Goal: Task Accomplishment & Management: Manage account settings

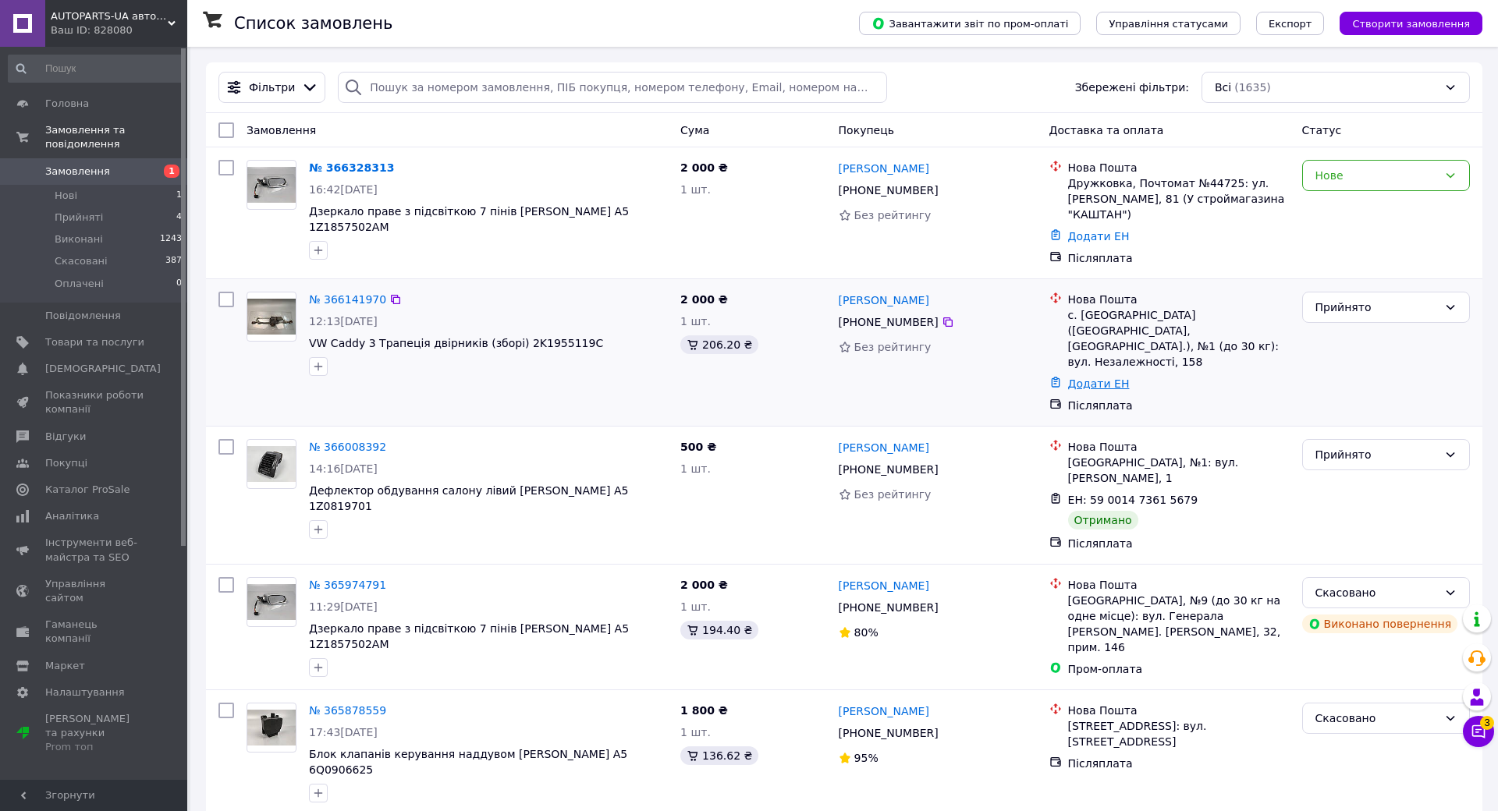
click at [1068, 378] on link "Додати ЕН" at bounding box center [1099, 384] width 62 height 12
click at [803, 426] on input "Додати ЕН" at bounding box center [907, 432] width 209 height 31
paste input "59001474168829"
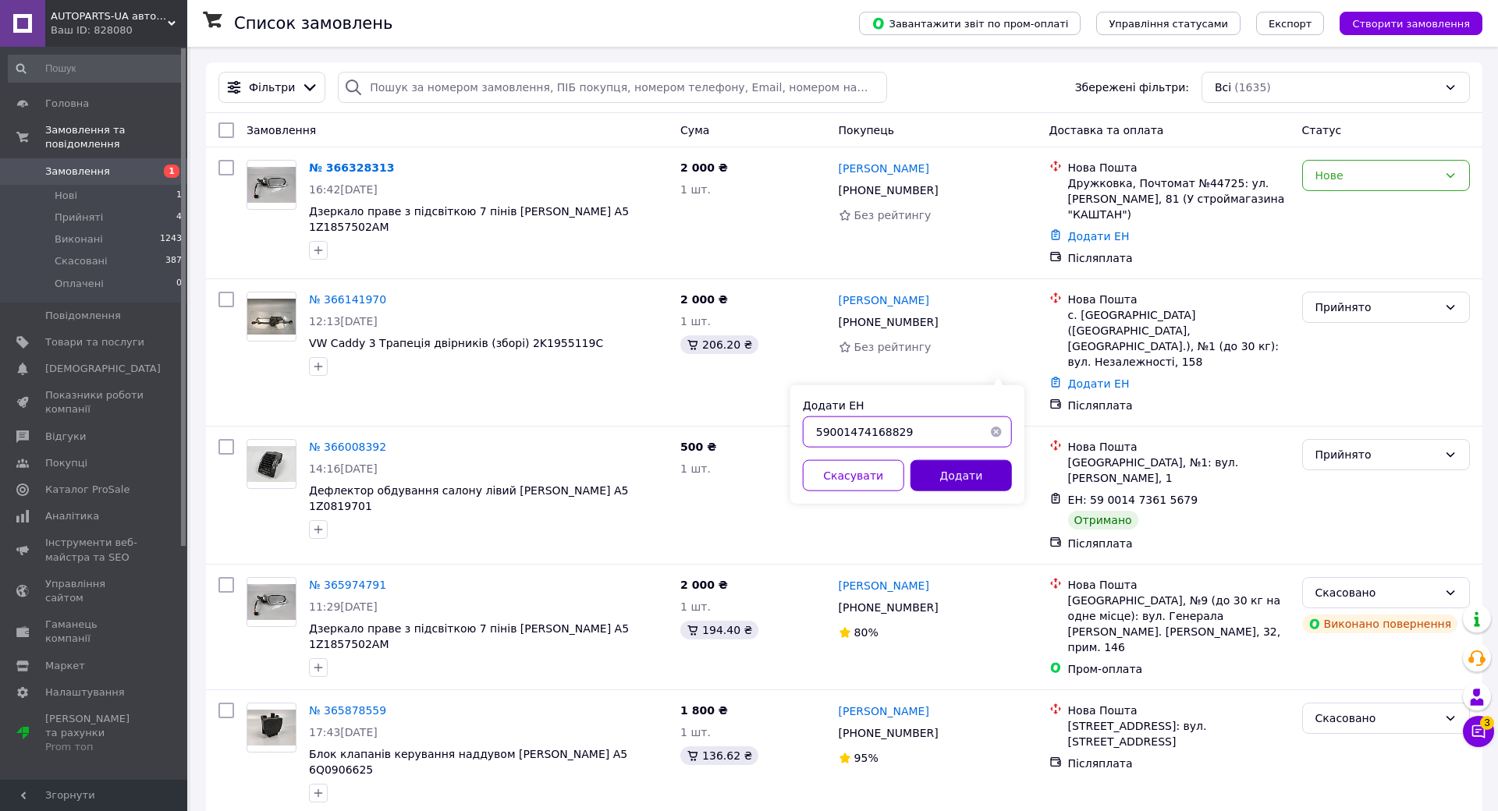
type input "59001474168829"
click at [910, 470] on button "Додати" at bounding box center [960, 475] width 101 height 31
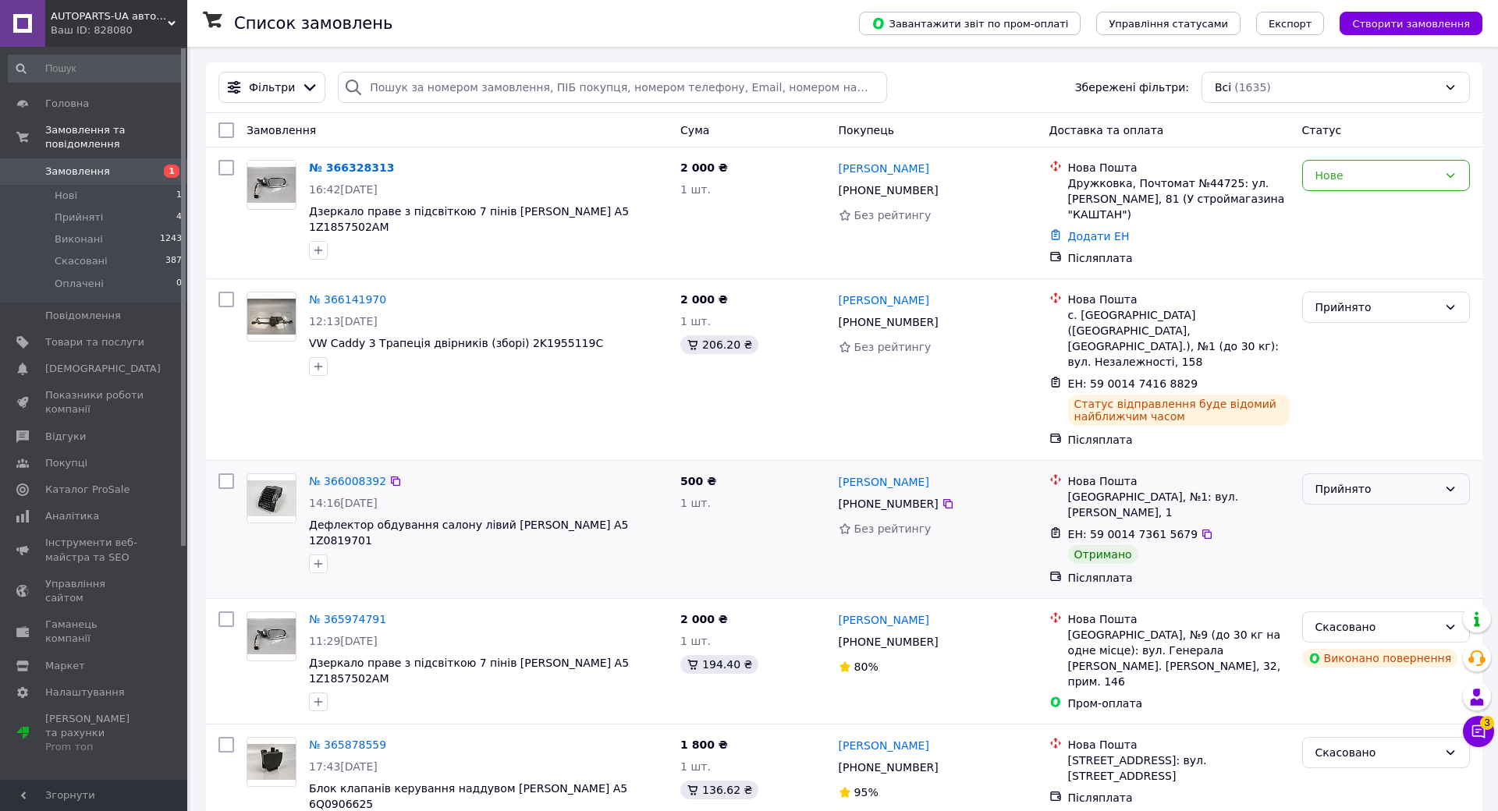
click at [1315, 480] on div "Прийнято" at bounding box center [1376, 488] width 122 height 17
click at [1218, 508] on li "Виконано" at bounding box center [1249, 507] width 146 height 28
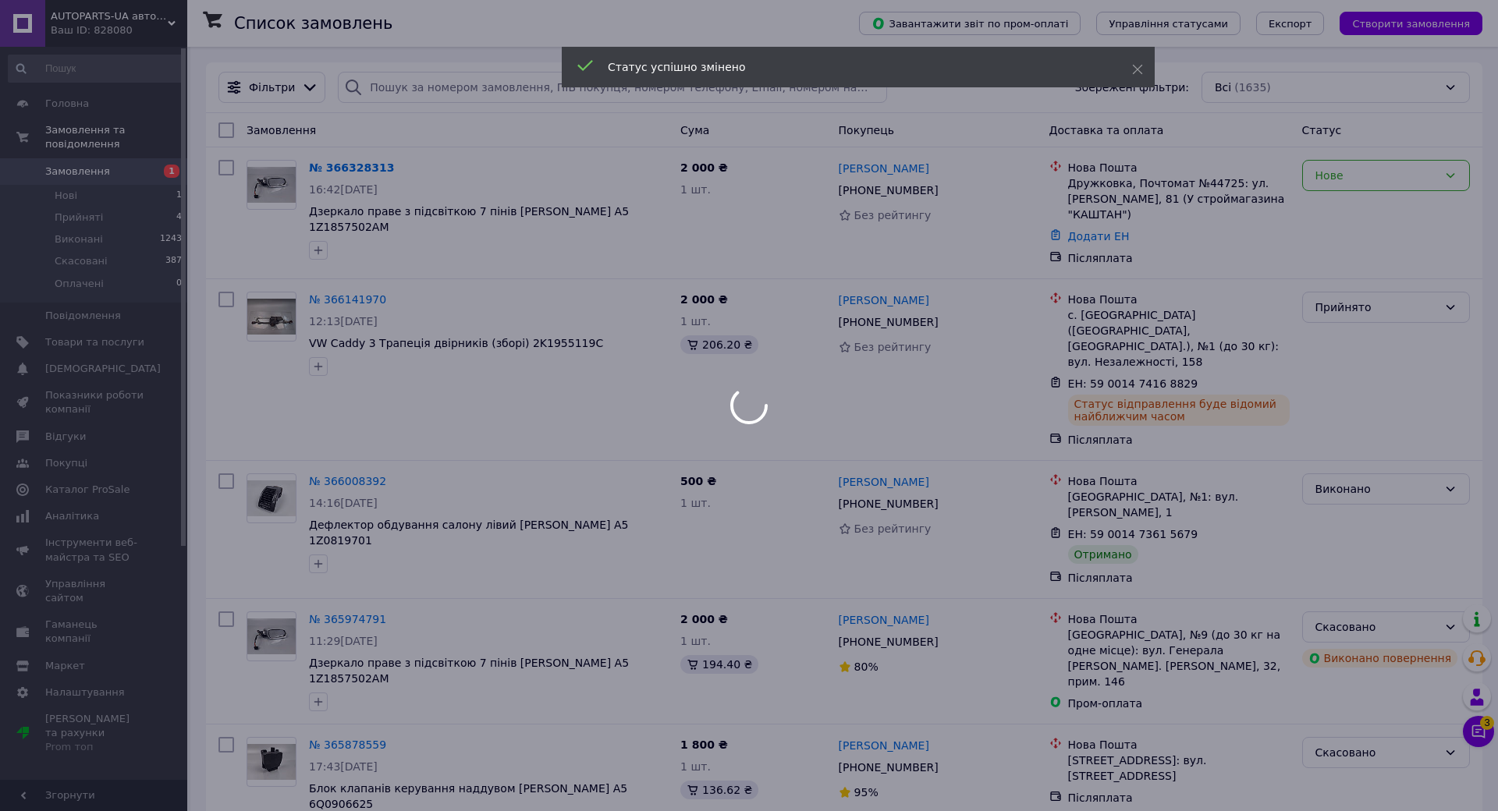
click at [1335, 559] on div at bounding box center [749, 405] width 1498 height 811
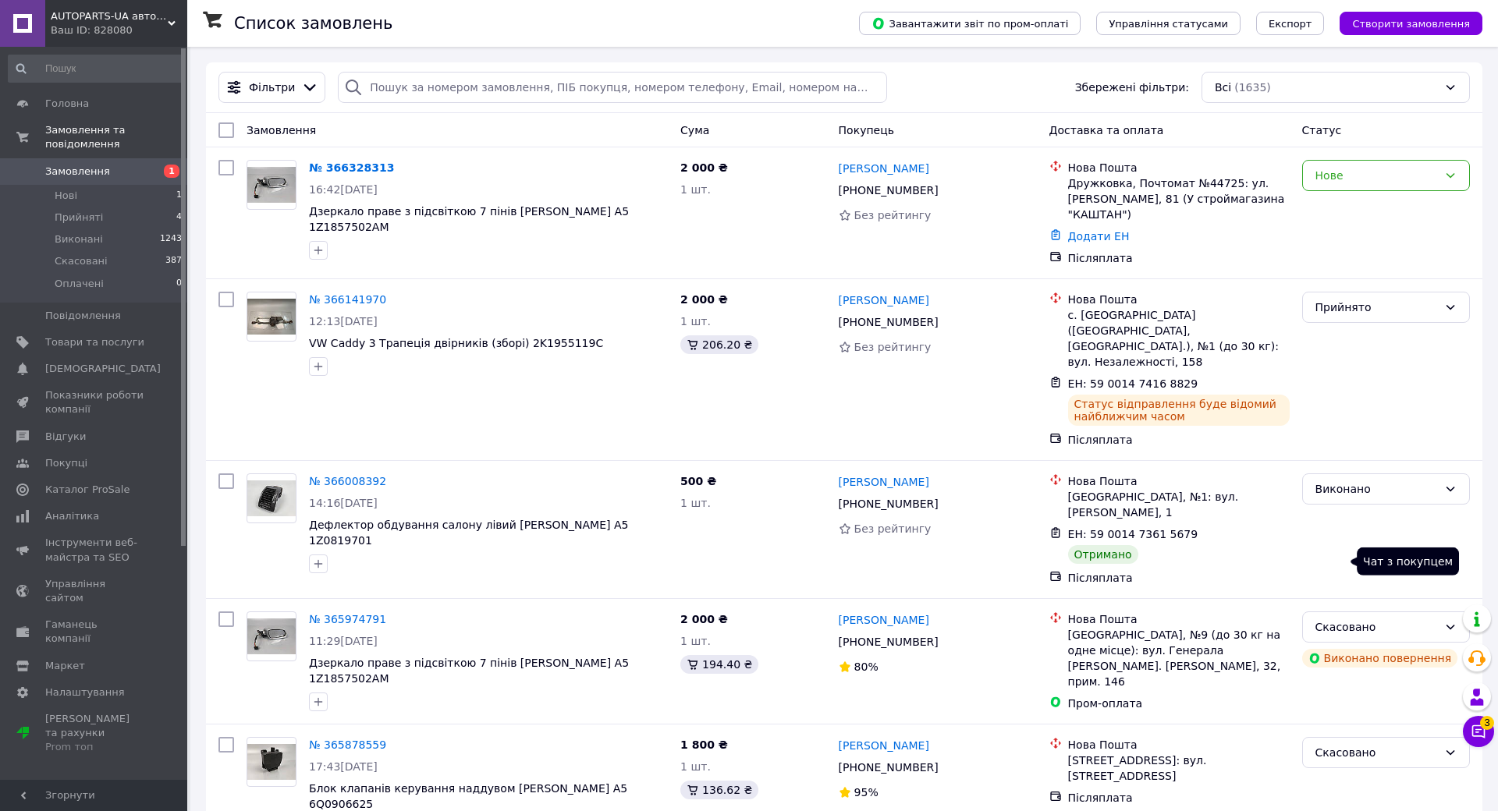
click at [1472, 725] on icon at bounding box center [1478, 731] width 13 height 13
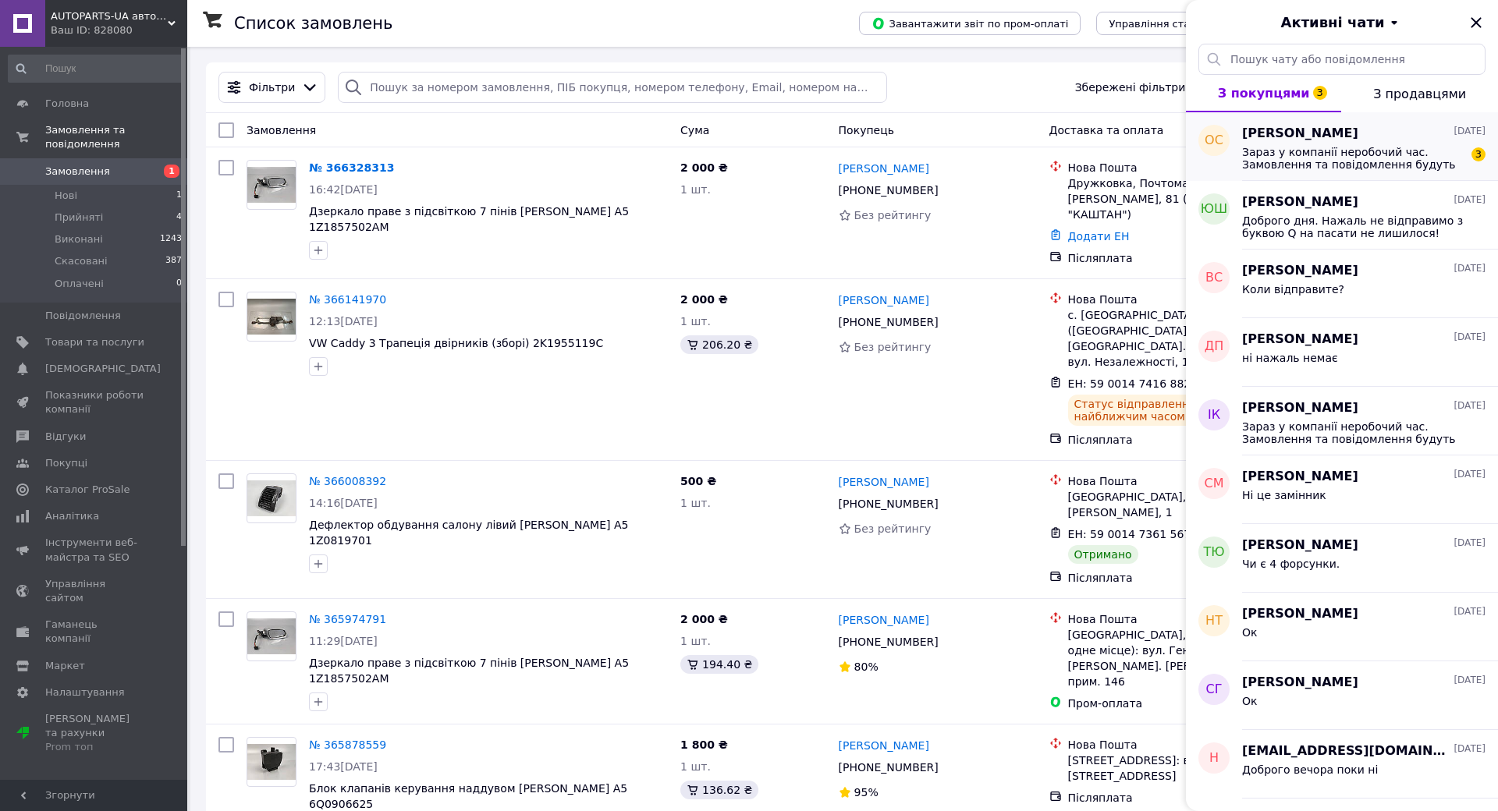
click at [1242, 150] on span "Зараз у компанії неробочий час. Замовлення та повідомлення будуть оброблені з 0…" at bounding box center [1353, 158] width 222 height 25
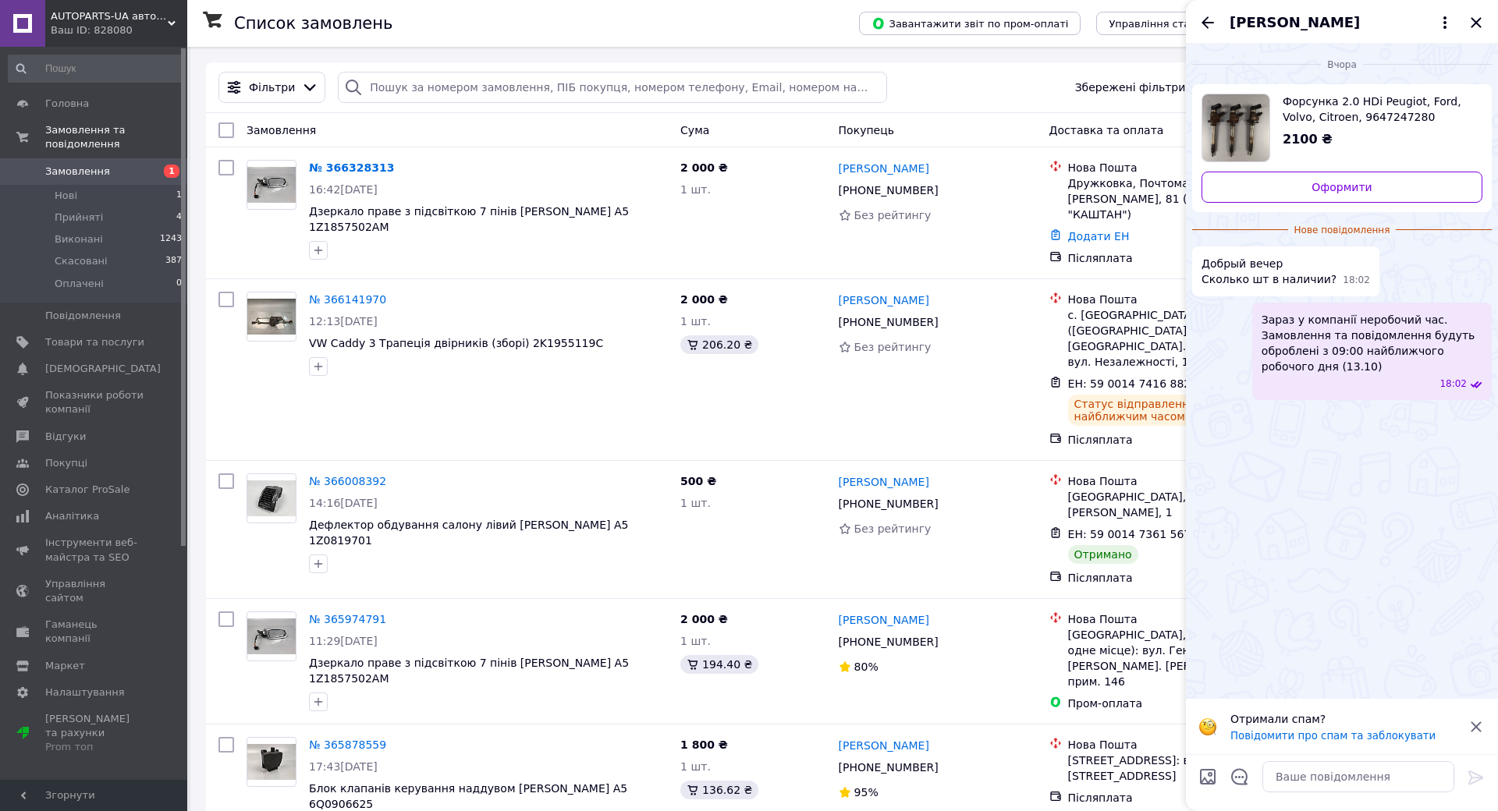
click at [1282, 114] on span "Форсунка 2.0 HDi Peugiot, Ford, Volvo, Citroen, 9647247280" at bounding box center [1375, 109] width 187 height 31
click at [95, 335] on span "Товари та послуги" at bounding box center [94, 342] width 99 height 14
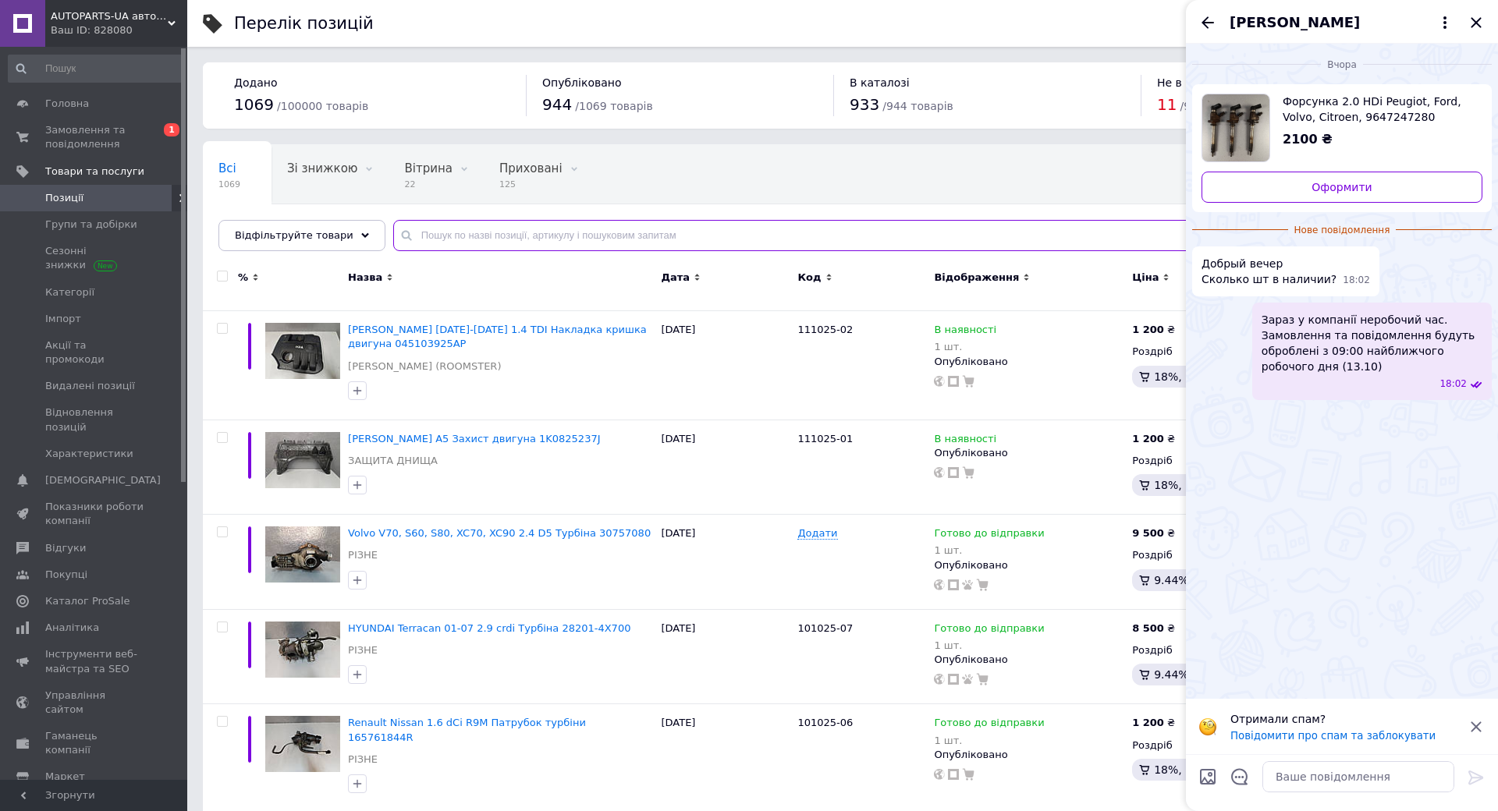
click at [463, 237] on input "text" at bounding box center [929, 235] width 1073 height 31
paste input "9647247280"
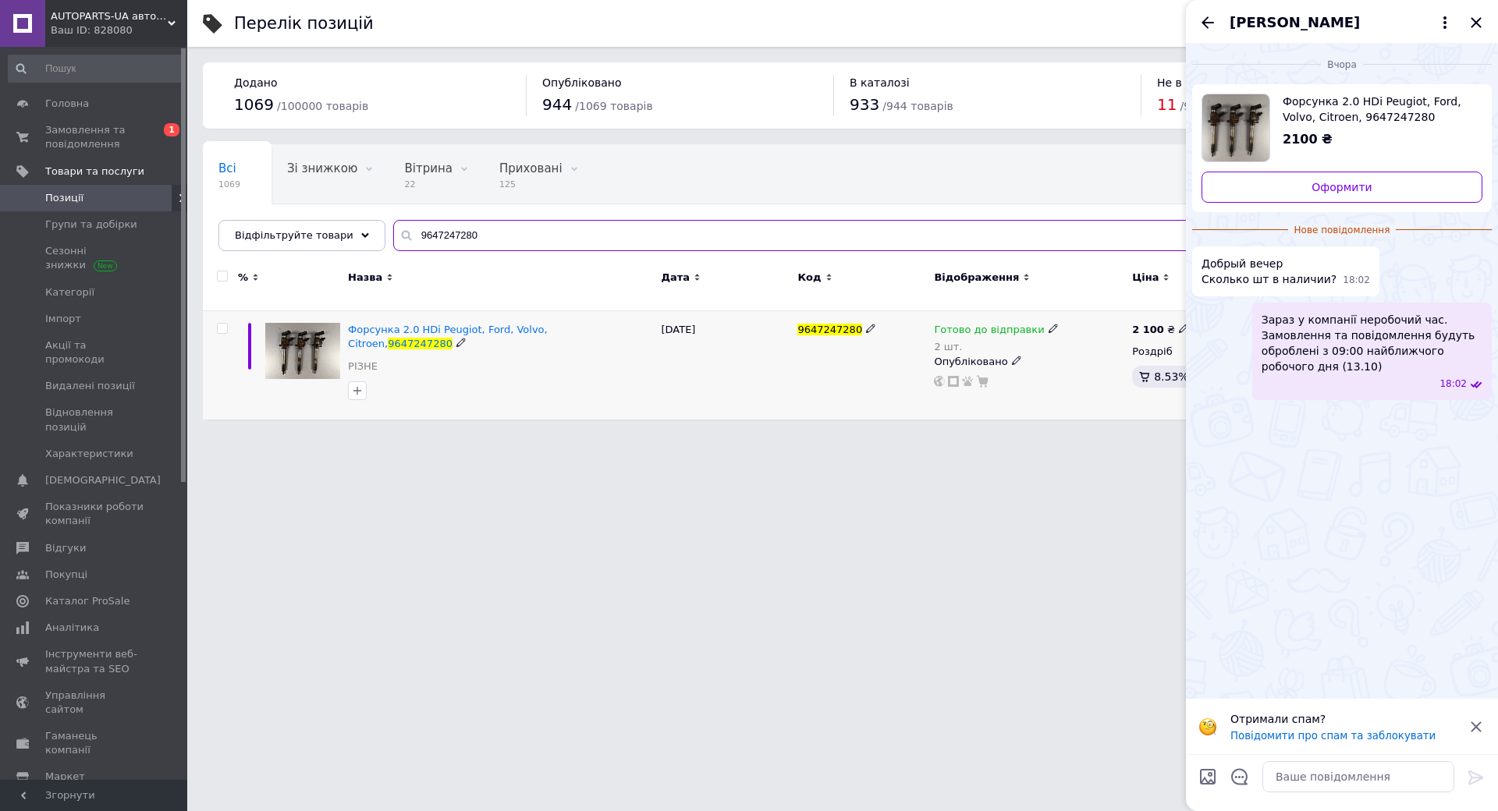
type input "9647247280"
click at [969, 395] on div "Готово до відправки 2 шт. Опубліковано" at bounding box center [1029, 365] width 198 height 108
click at [1466, 18] on icon "Закрити" at bounding box center [1475, 22] width 19 height 19
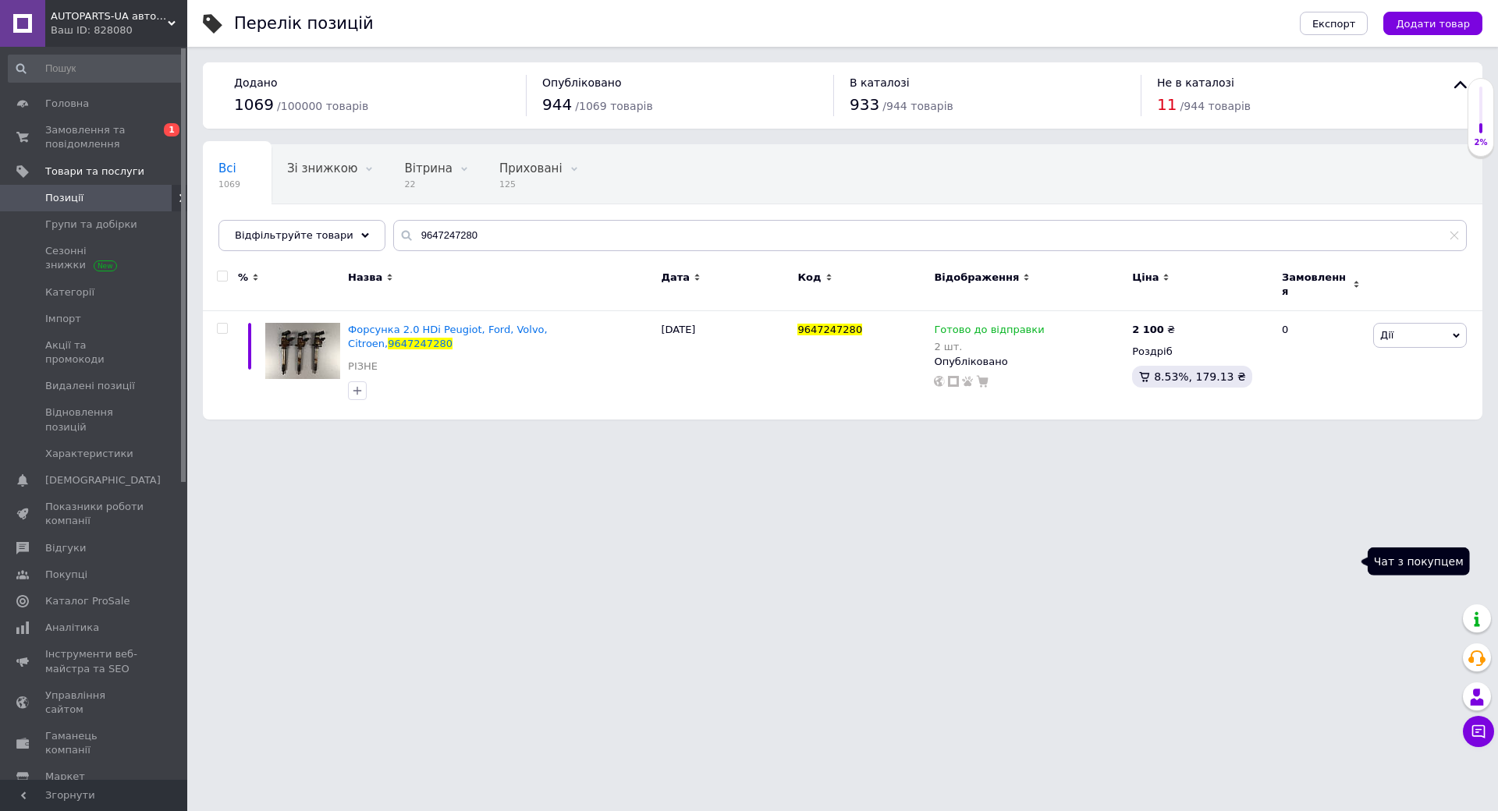
click at [1472, 725] on icon at bounding box center [1478, 731] width 13 height 13
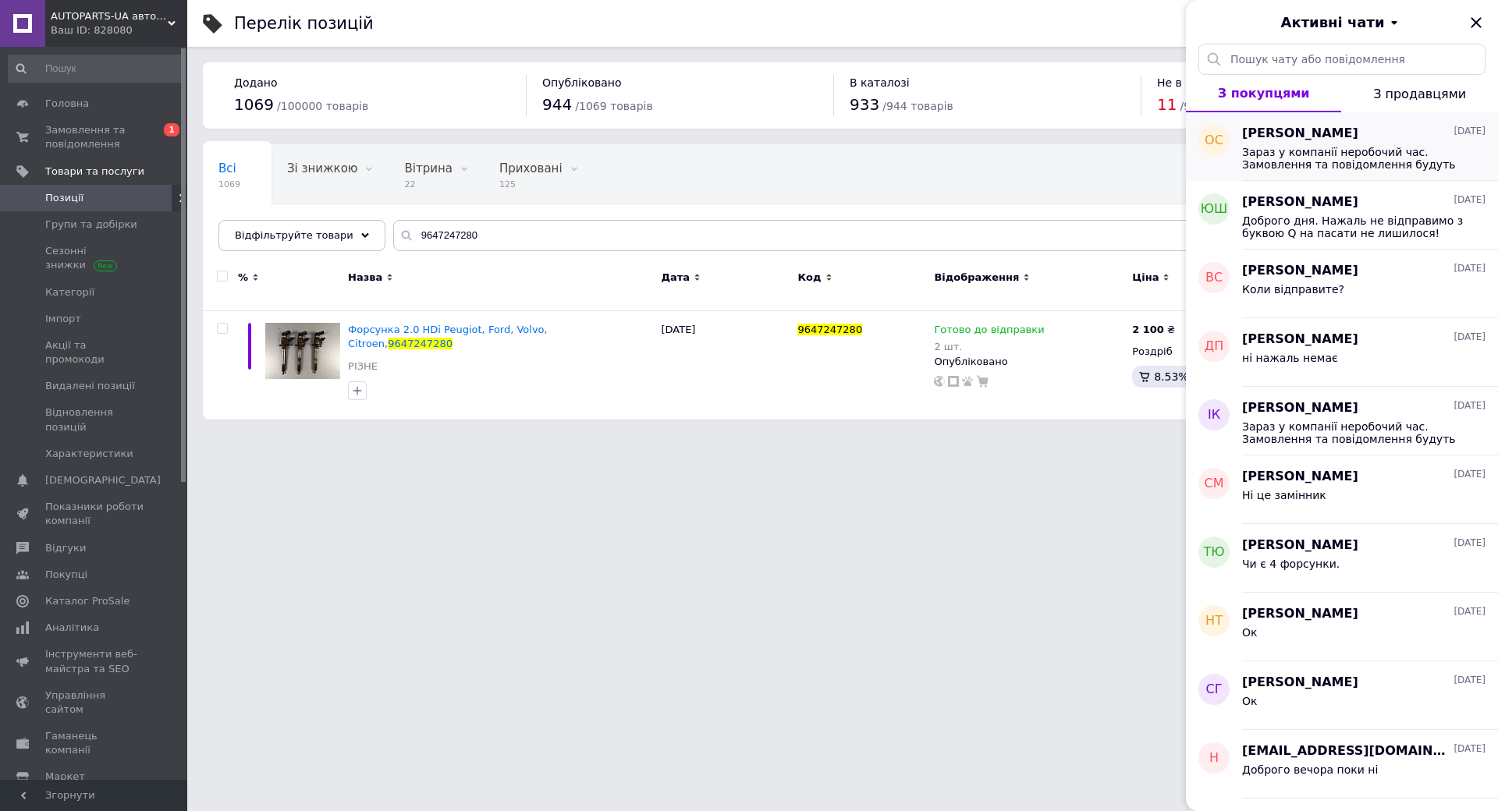
click at [1242, 163] on span "Зараз у компанії неробочий час. Замовлення та повідомлення будуть оброблені з 0…" at bounding box center [1353, 158] width 222 height 25
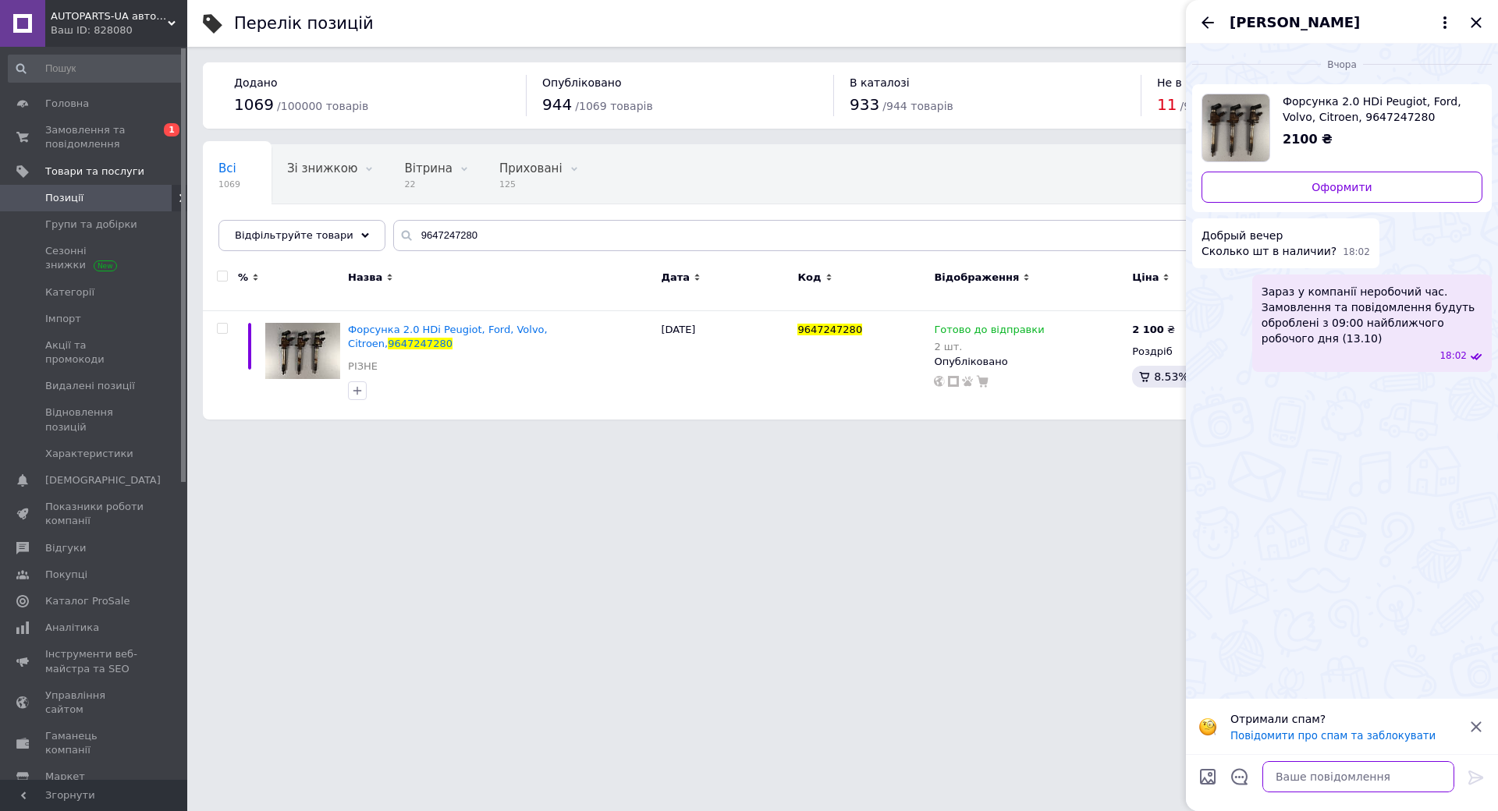
click at [1262, 761] on textarea at bounding box center [1358, 776] width 192 height 31
type textarea "2"
type textarea "Доброго дня . Залишилося 2шт."
click at [1466, 768] on icon at bounding box center [1475, 777] width 19 height 19
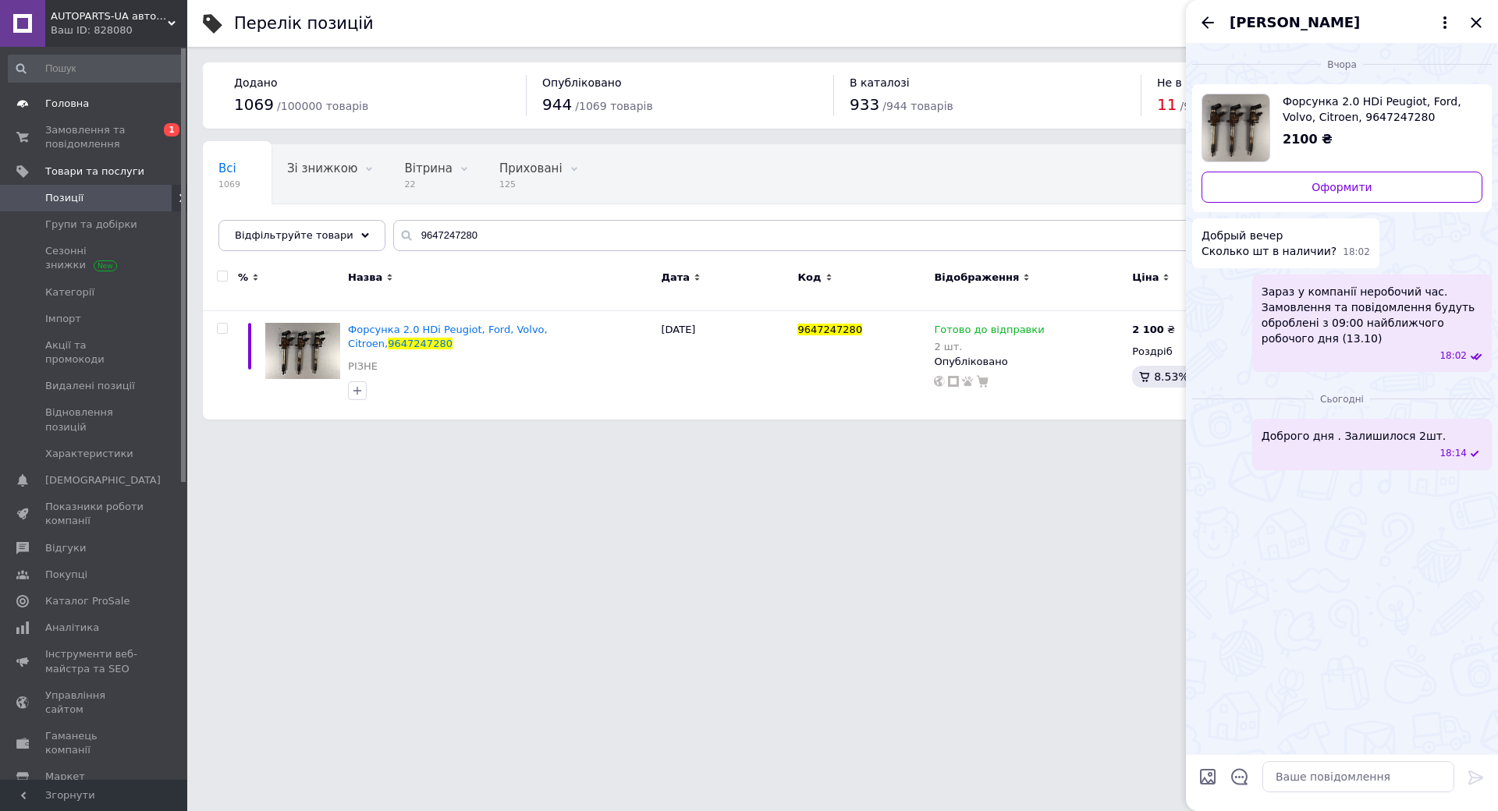
click at [87, 101] on span "Головна" at bounding box center [94, 104] width 99 height 14
